Goal: Task Accomplishment & Management: Manage account settings

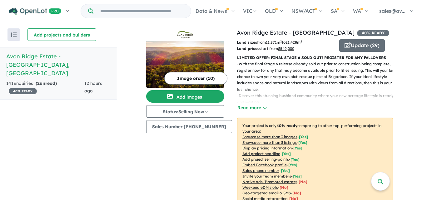
scroll to position [1, 0]
click at [422, 62] on html "Skip to main content Homepage My Dashboard (1) Buyer Demand Index Suburb/Counci…" at bounding box center [211, 99] width 422 height 200
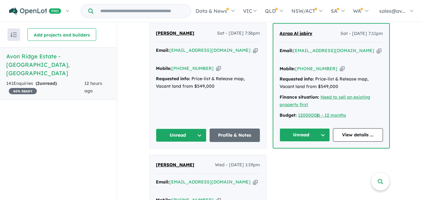
scroll to position [252, 0]
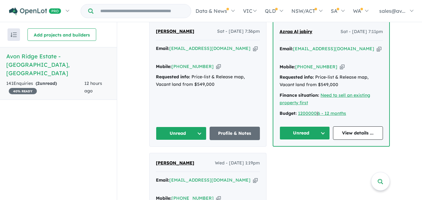
click at [197, 127] on button "Unread" at bounding box center [181, 133] width 51 height 13
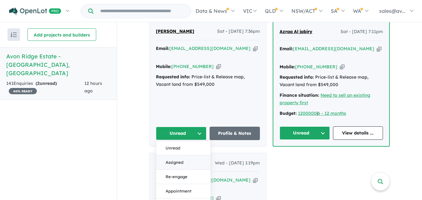
click at [181, 156] on button "Assigned" at bounding box center [183, 163] width 54 height 14
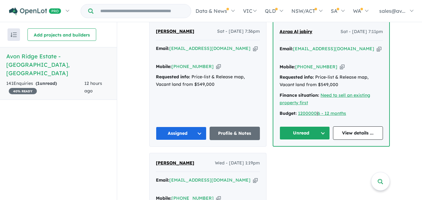
click at [322, 127] on button "Unread" at bounding box center [305, 133] width 50 height 13
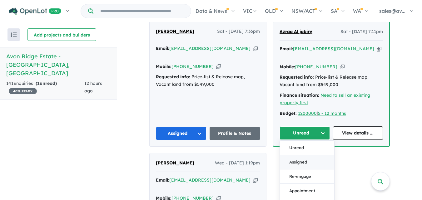
click at [301, 155] on button "Assigned" at bounding box center [307, 162] width 54 height 14
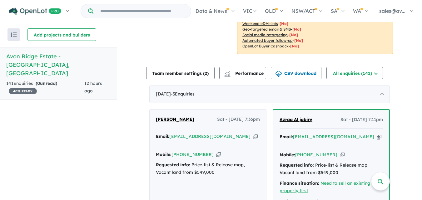
scroll to position [144, 0]
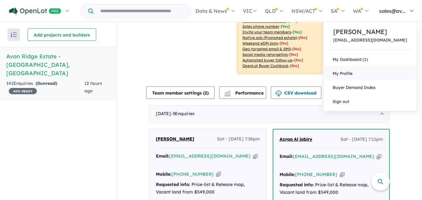
click at [370, 76] on link "My Profile" at bounding box center [370, 74] width 94 height 14
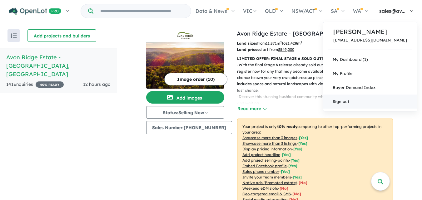
click at [365, 101] on link "Sign out" at bounding box center [370, 102] width 94 height 14
